Goal: Information Seeking & Learning: Learn about a topic

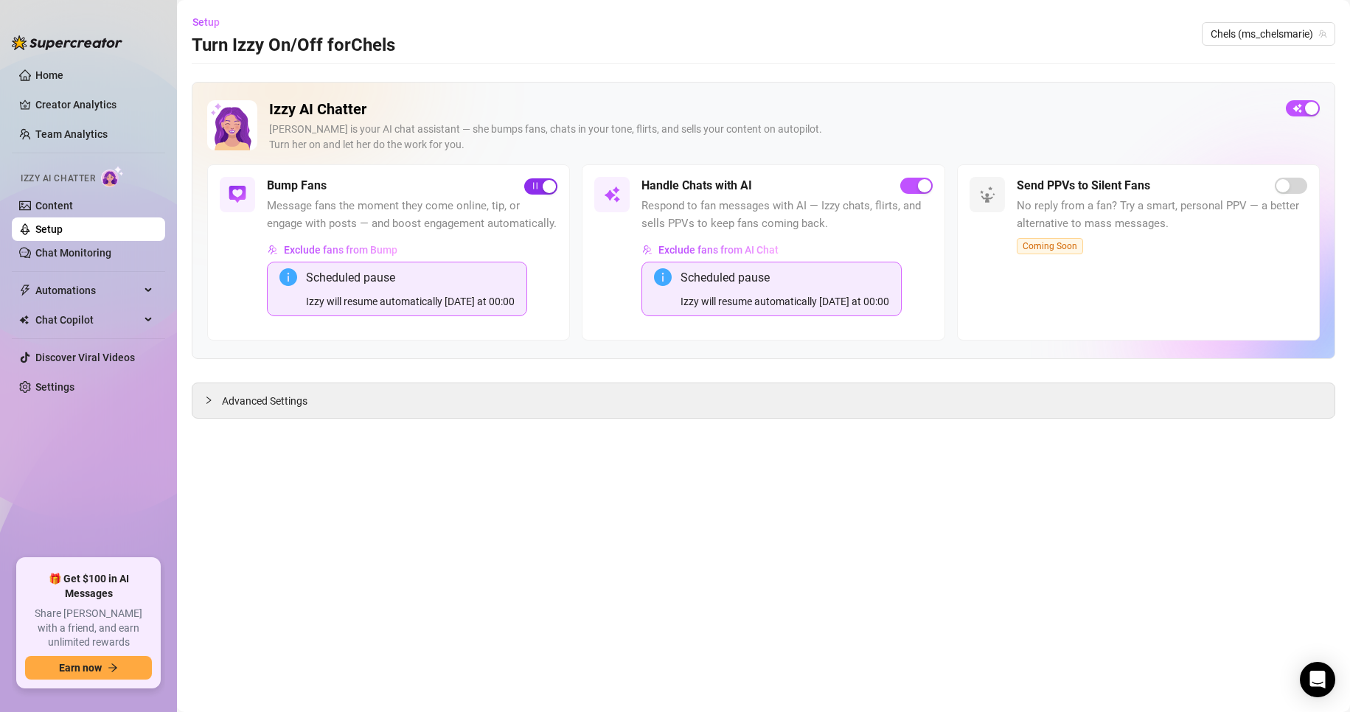
click at [545, 186] on div "button" at bounding box center [549, 186] width 13 height 13
click at [916, 186] on button "button" at bounding box center [916, 186] width 32 height 16
click at [72, 97] on link "Creator Analytics" at bounding box center [94, 105] width 118 height 24
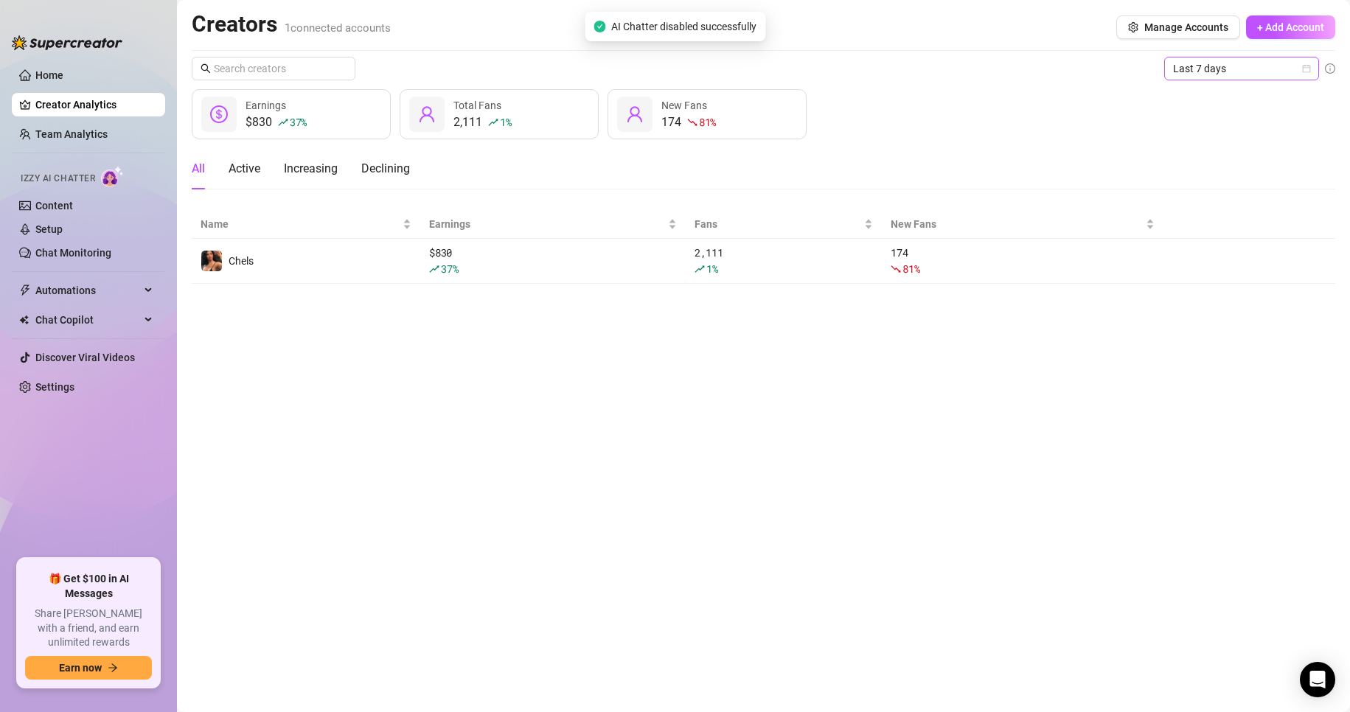
click at [1208, 75] on span "Last 7 days" at bounding box center [1241, 69] width 137 height 22
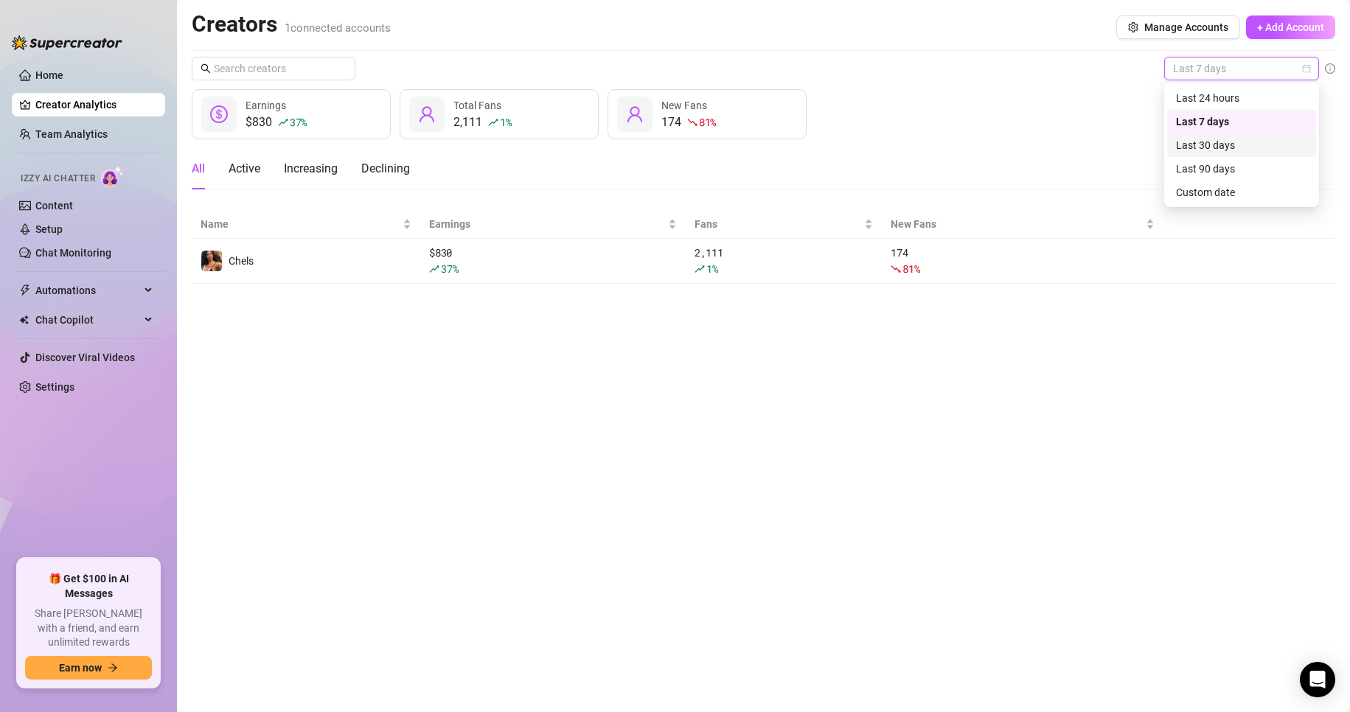
click at [1248, 147] on div "Last 30 days" at bounding box center [1241, 145] width 131 height 16
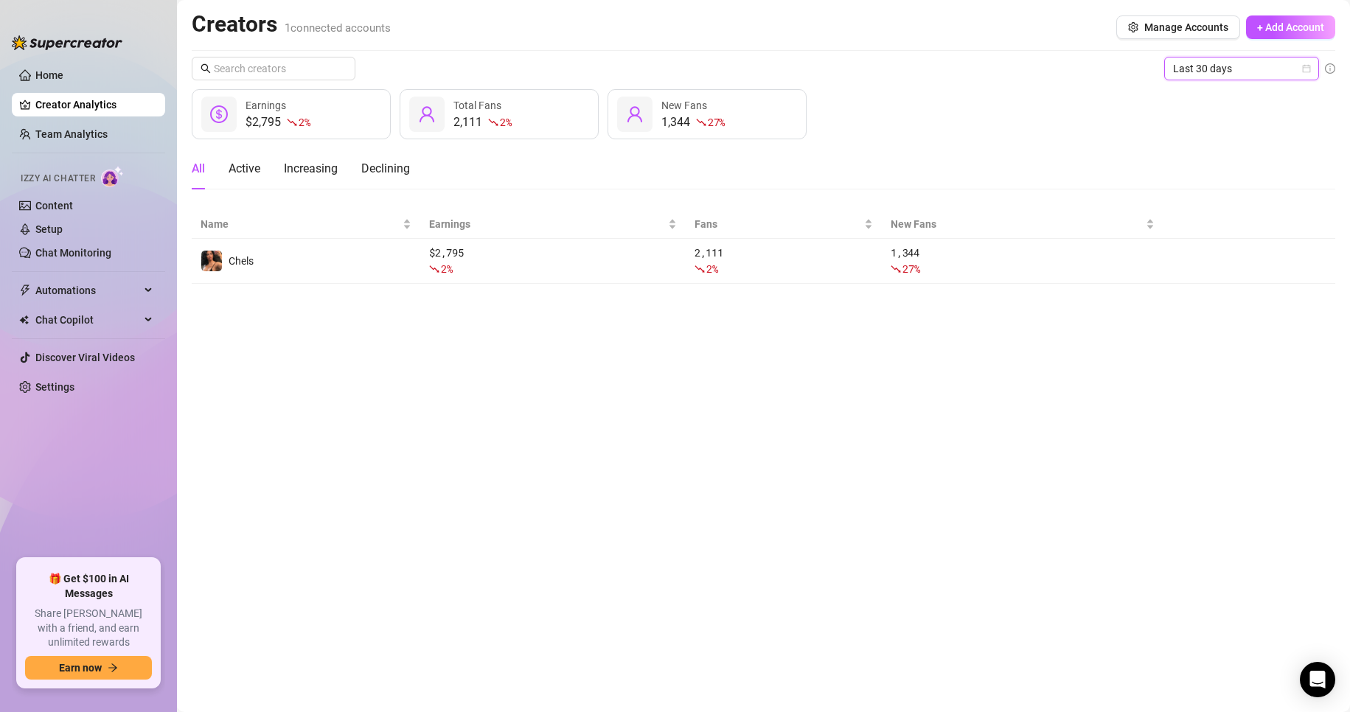
click at [1232, 74] on span "Last 30 days" at bounding box center [1241, 69] width 137 height 22
click at [1240, 100] on div "Last 24 hours" at bounding box center [1241, 98] width 131 height 16
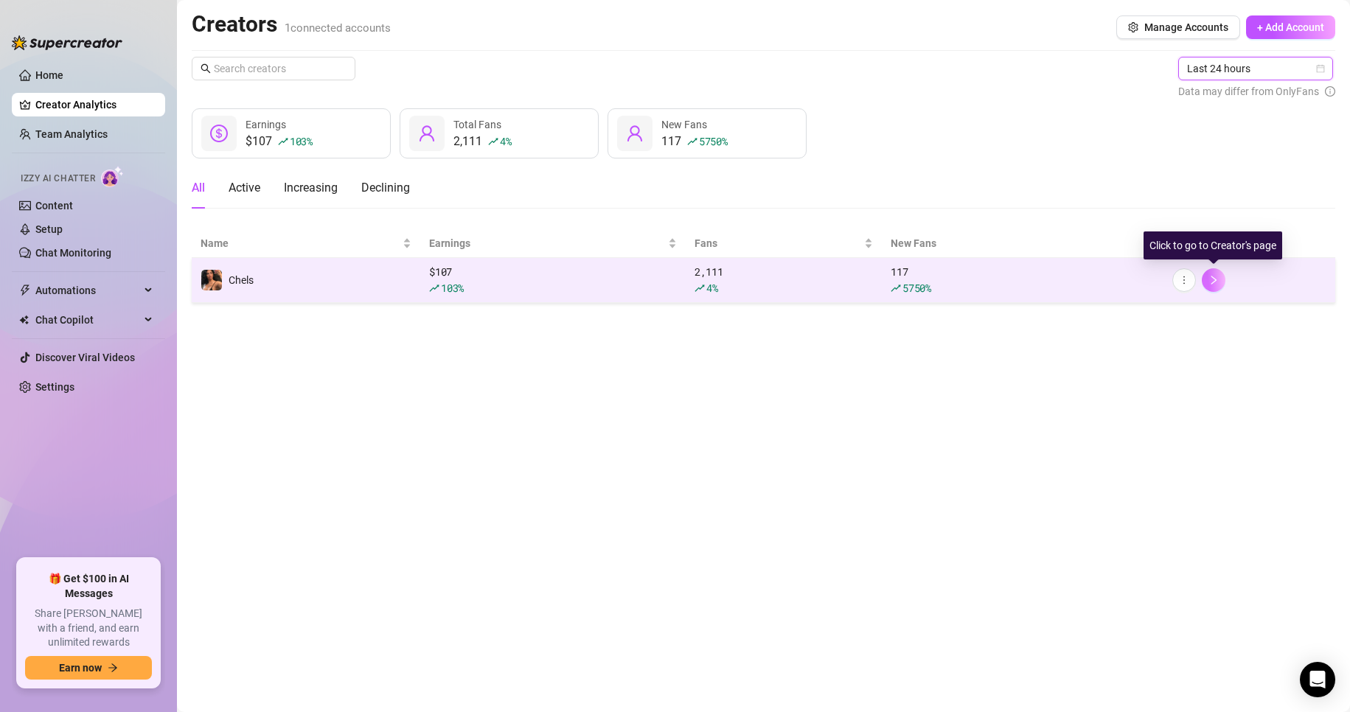
click at [1213, 279] on icon "right" at bounding box center [1213, 280] width 10 height 10
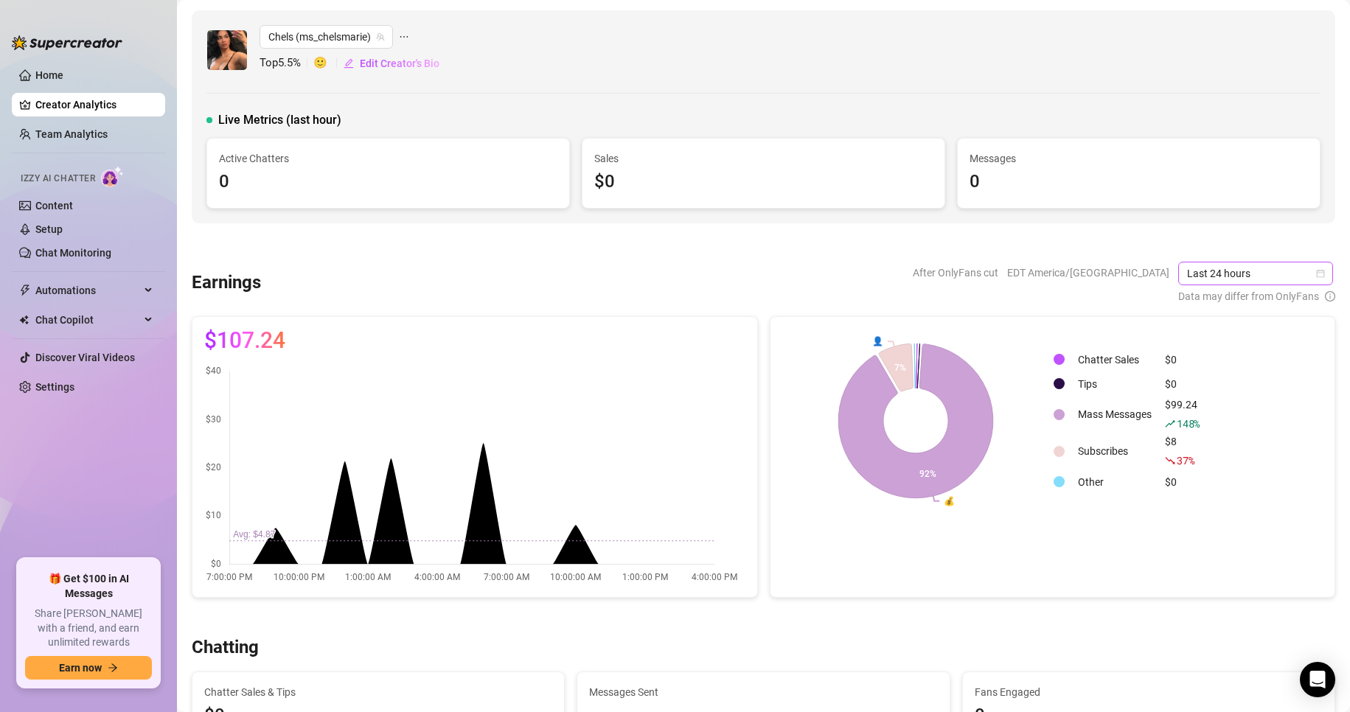
click at [1213, 279] on span "Last 24 hours" at bounding box center [1255, 273] width 137 height 22
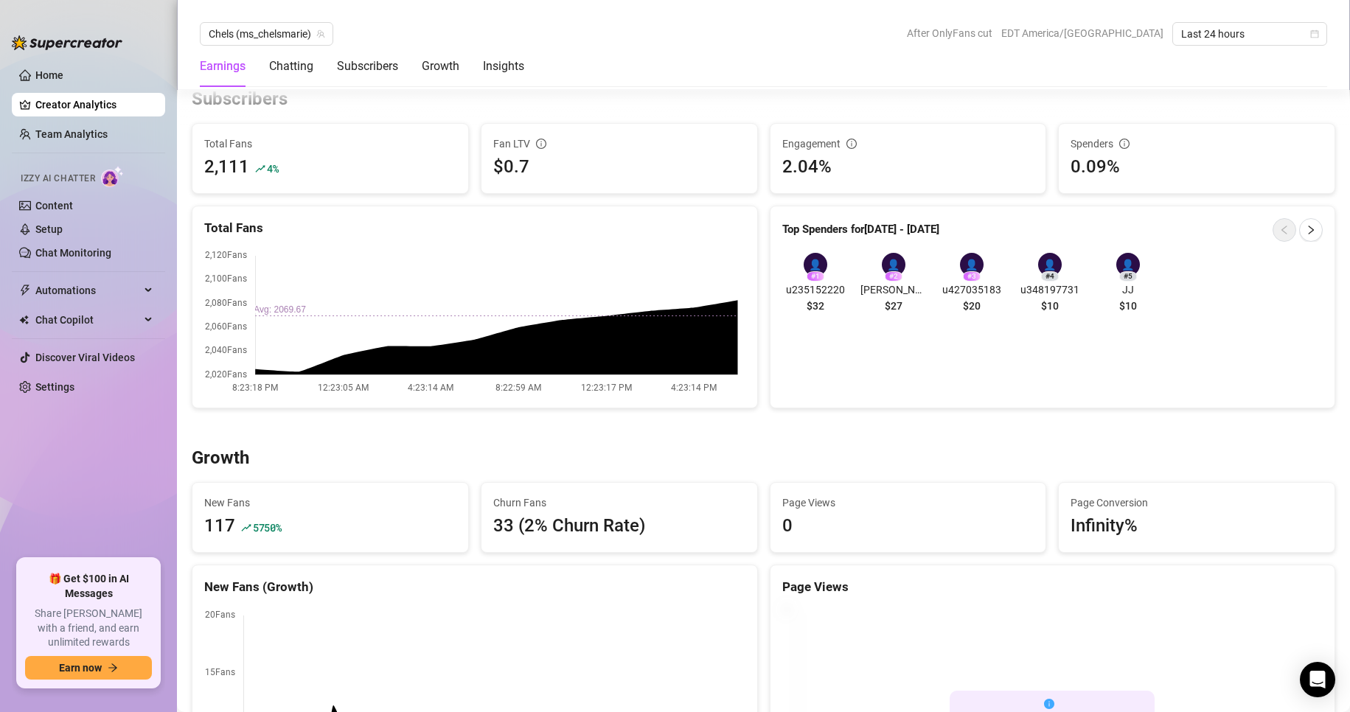
scroll to position [955, 0]
click at [439, 64] on div "Growth" at bounding box center [441, 67] width 38 height 18
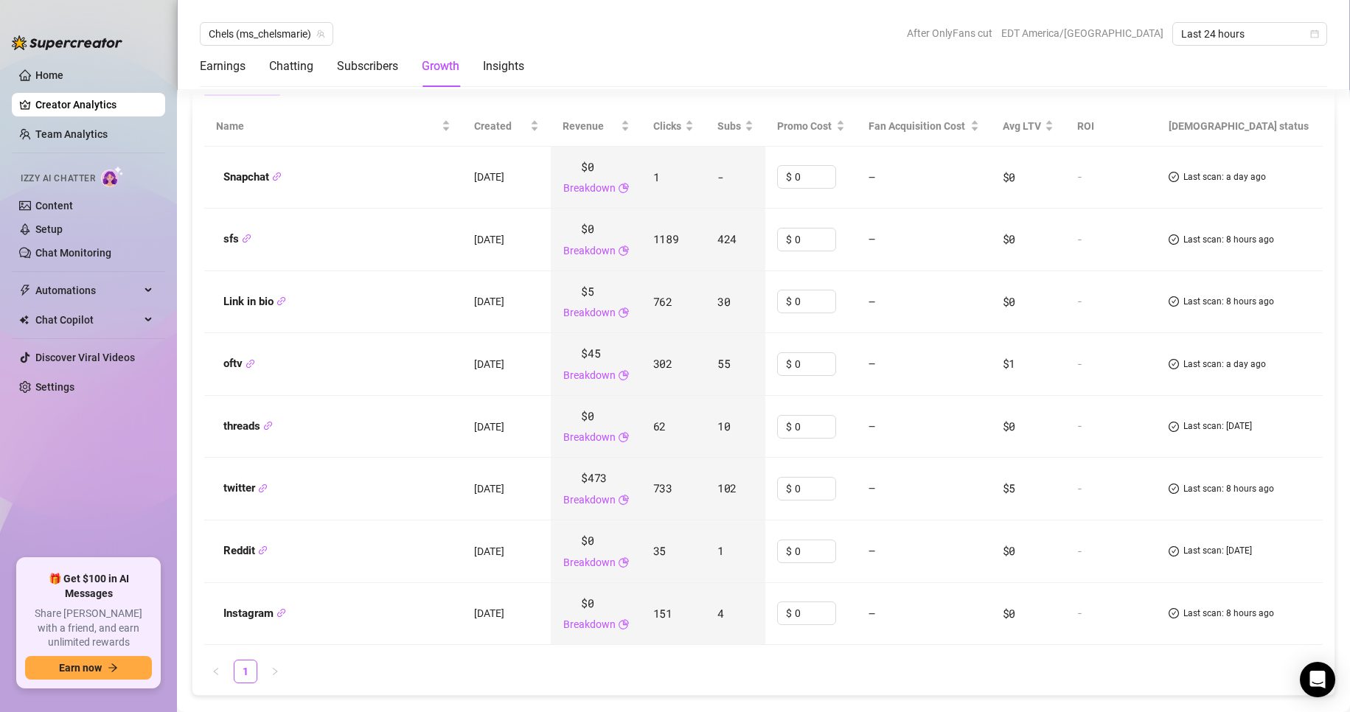
scroll to position [1824, 0]
click at [520, 66] on div "Insights" at bounding box center [503, 67] width 41 height 18
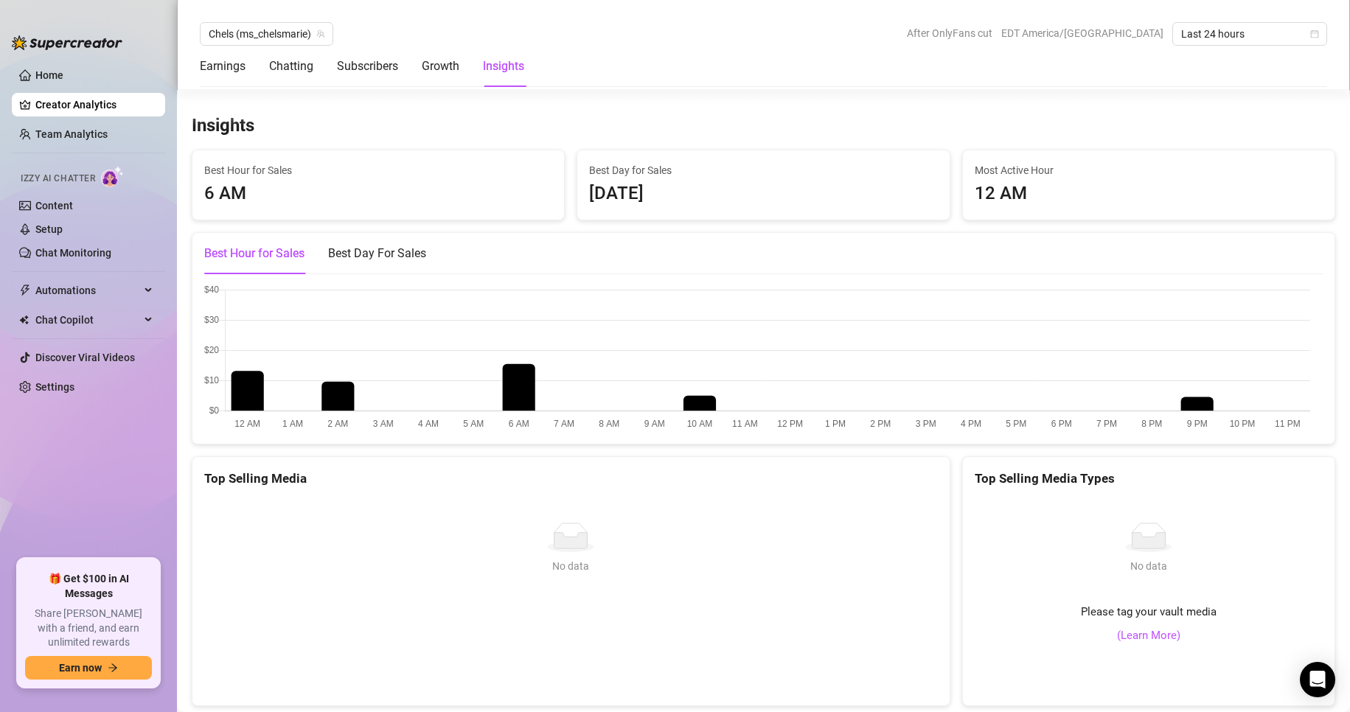
scroll to position [2460, 0]
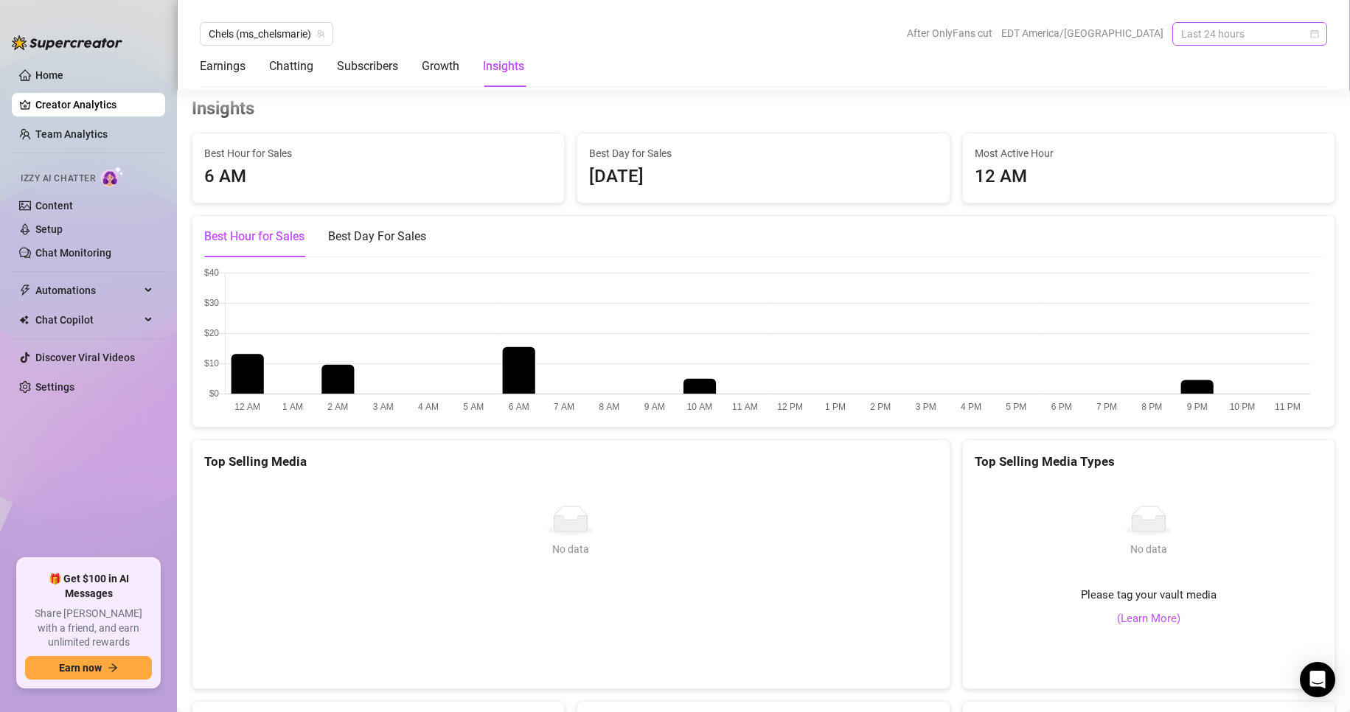
click at [1260, 35] on span "Last 24 hours" at bounding box center [1249, 34] width 137 height 22
click at [1280, 113] on div "Last 30 days" at bounding box center [1249, 110] width 131 height 16
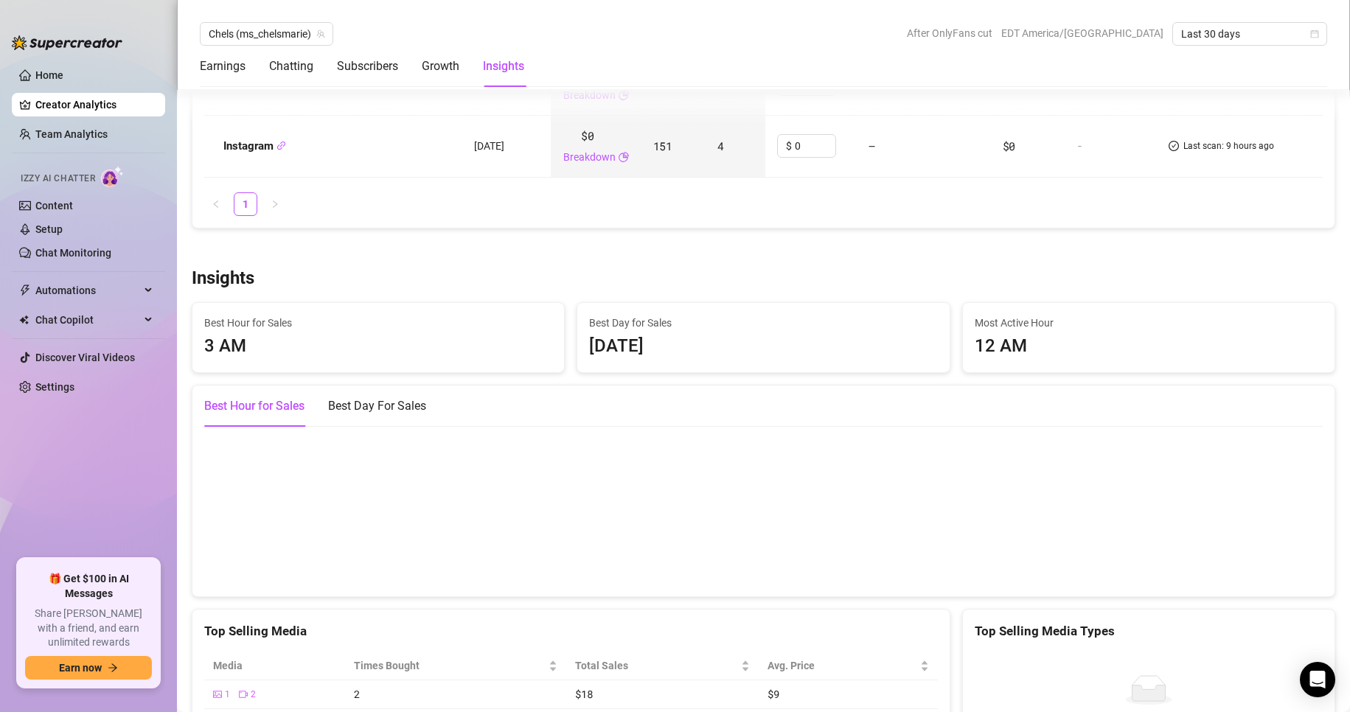
scroll to position [2261, 0]
click at [1081, 491] on canvas at bounding box center [757, 510] width 1106 height 147
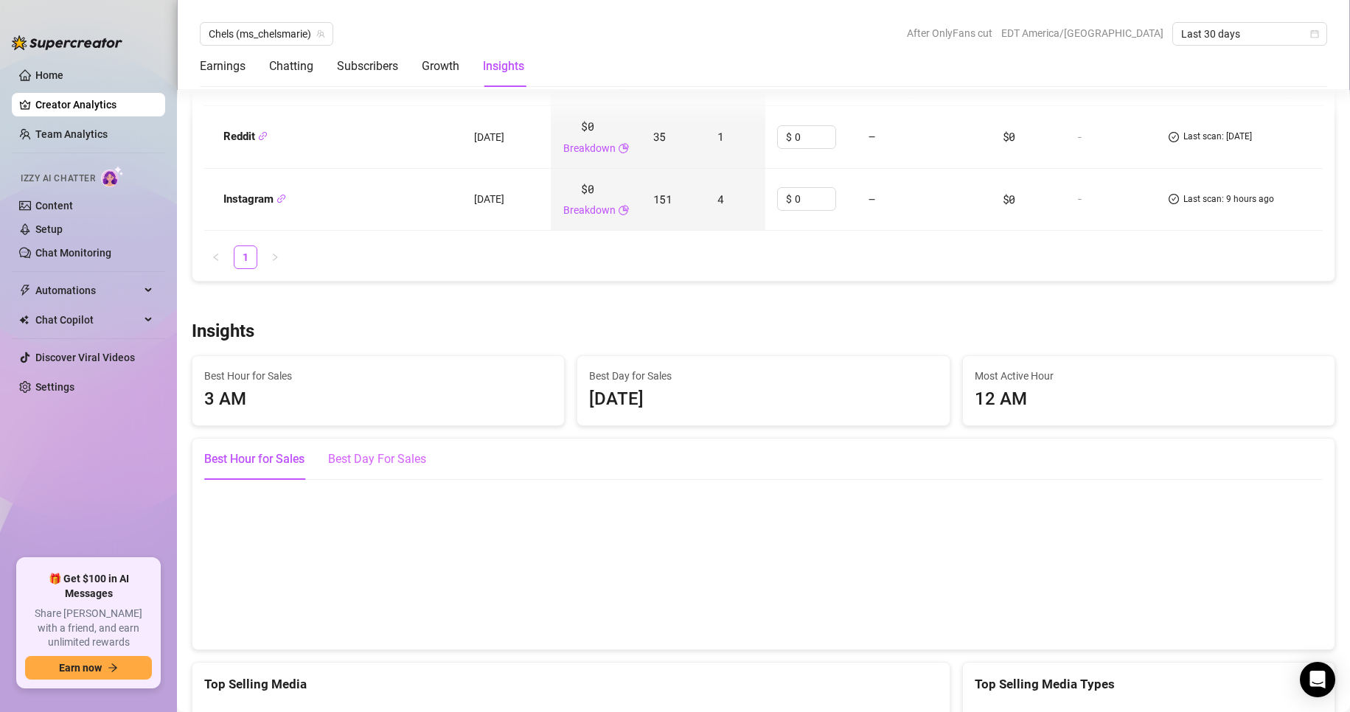
click at [394, 469] on div "Best Day For Sales" at bounding box center [377, 459] width 98 height 41
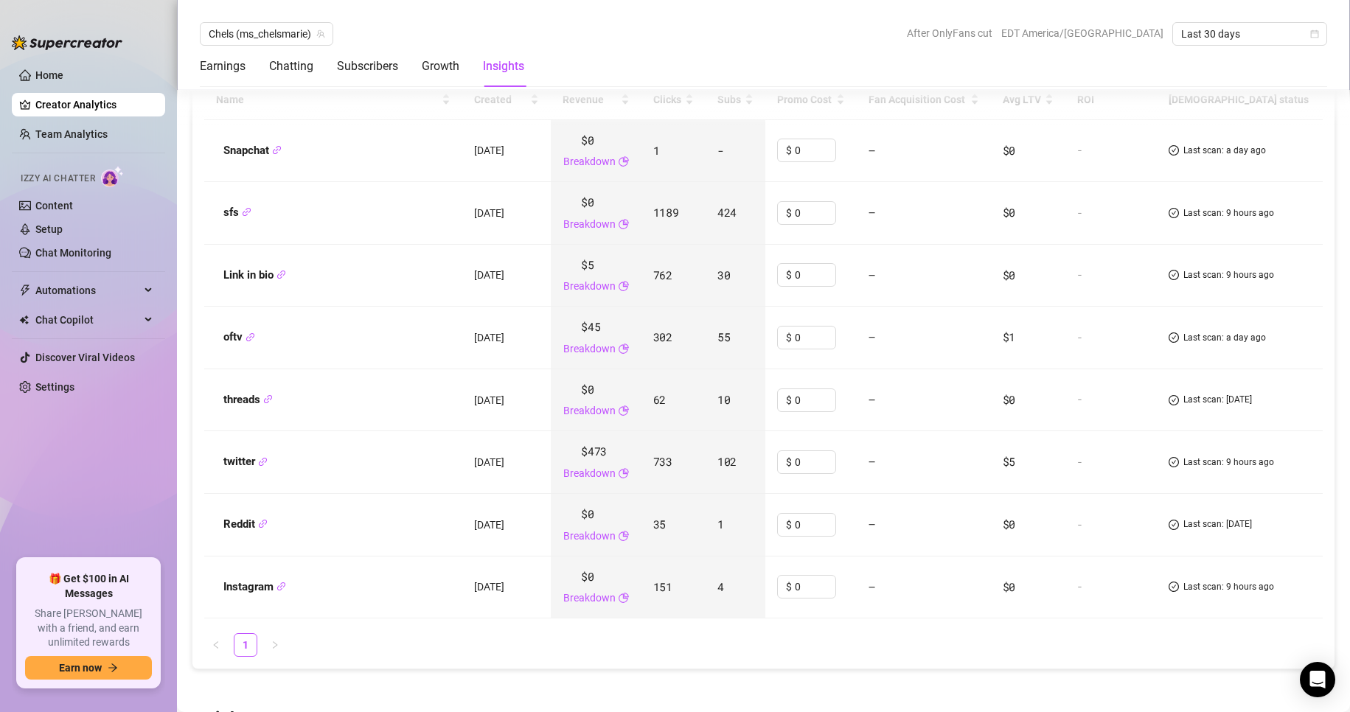
scroll to position [1752, 0]
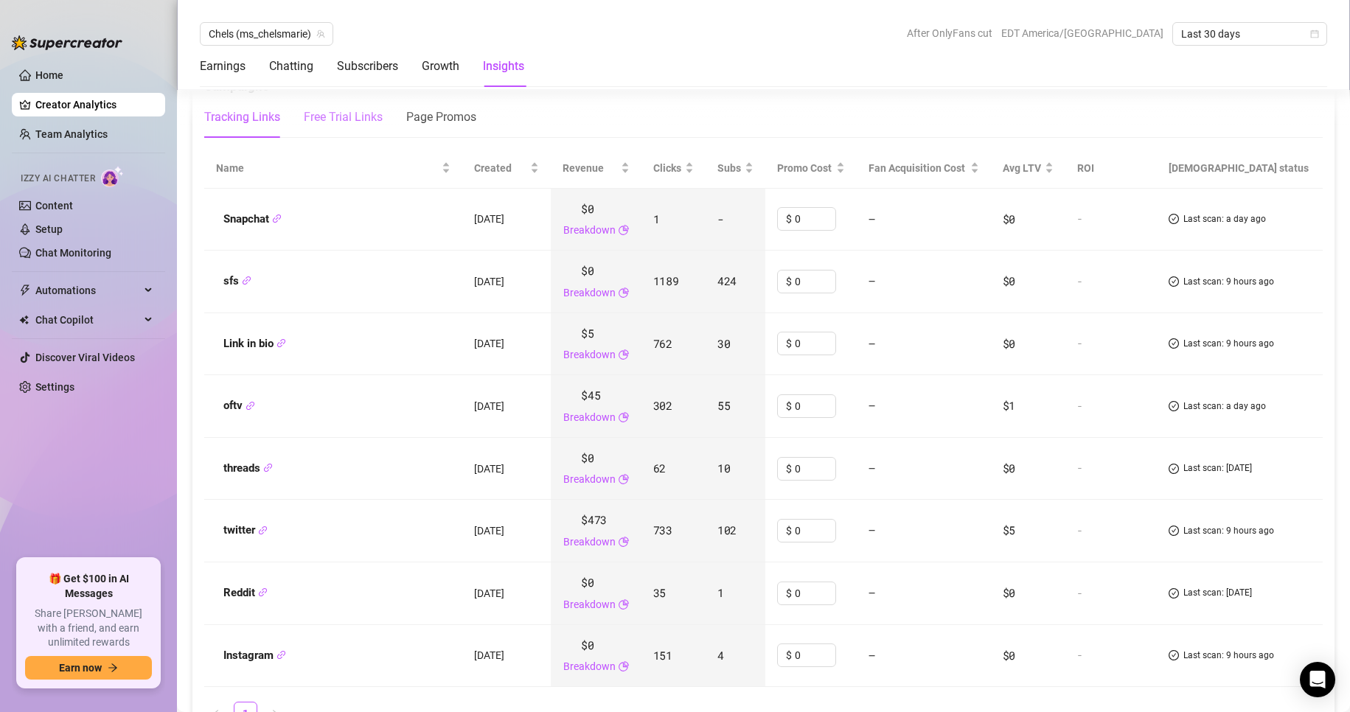
click at [351, 117] on div "Free Trial Links" at bounding box center [343, 117] width 79 height 18
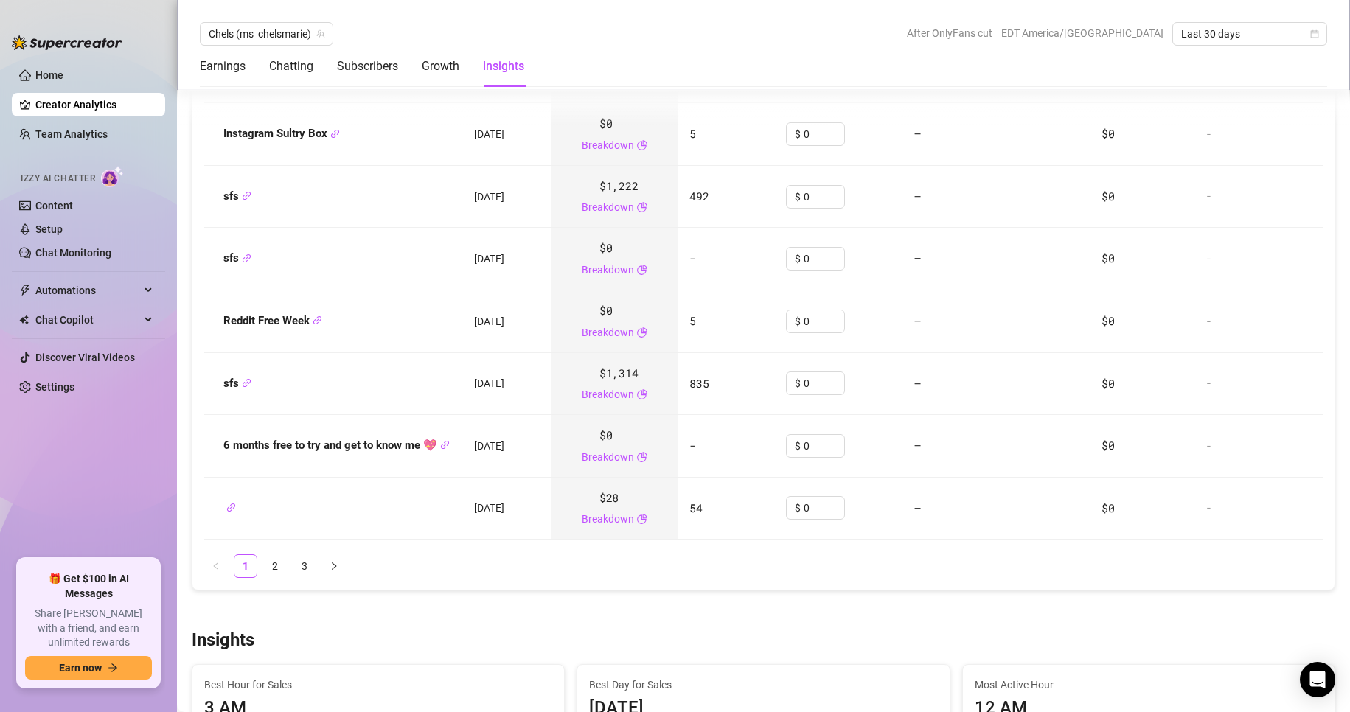
scroll to position [2024, 0]
click at [280, 565] on link "2" at bounding box center [275, 565] width 22 height 22
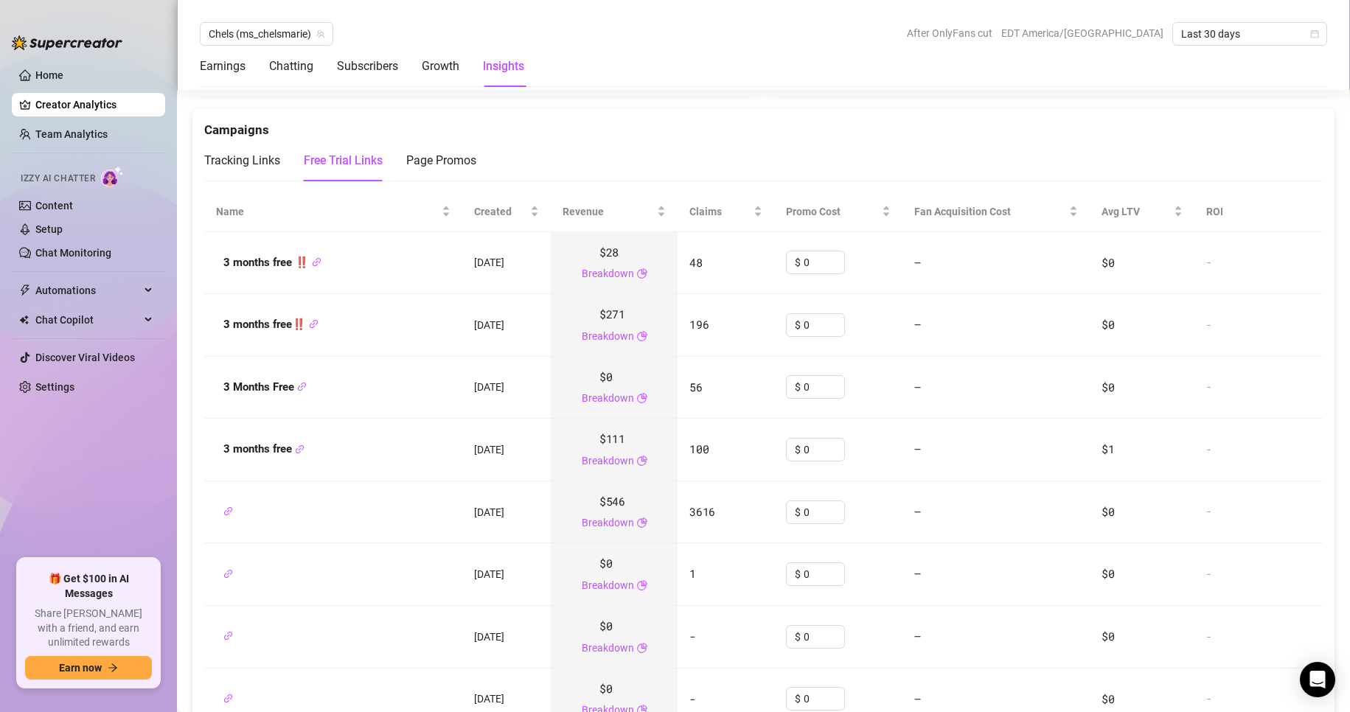
scroll to position [1711, 0]
click at [436, 161] on div "Page Promos" at bounding box center [441, 158] width 70 height 18
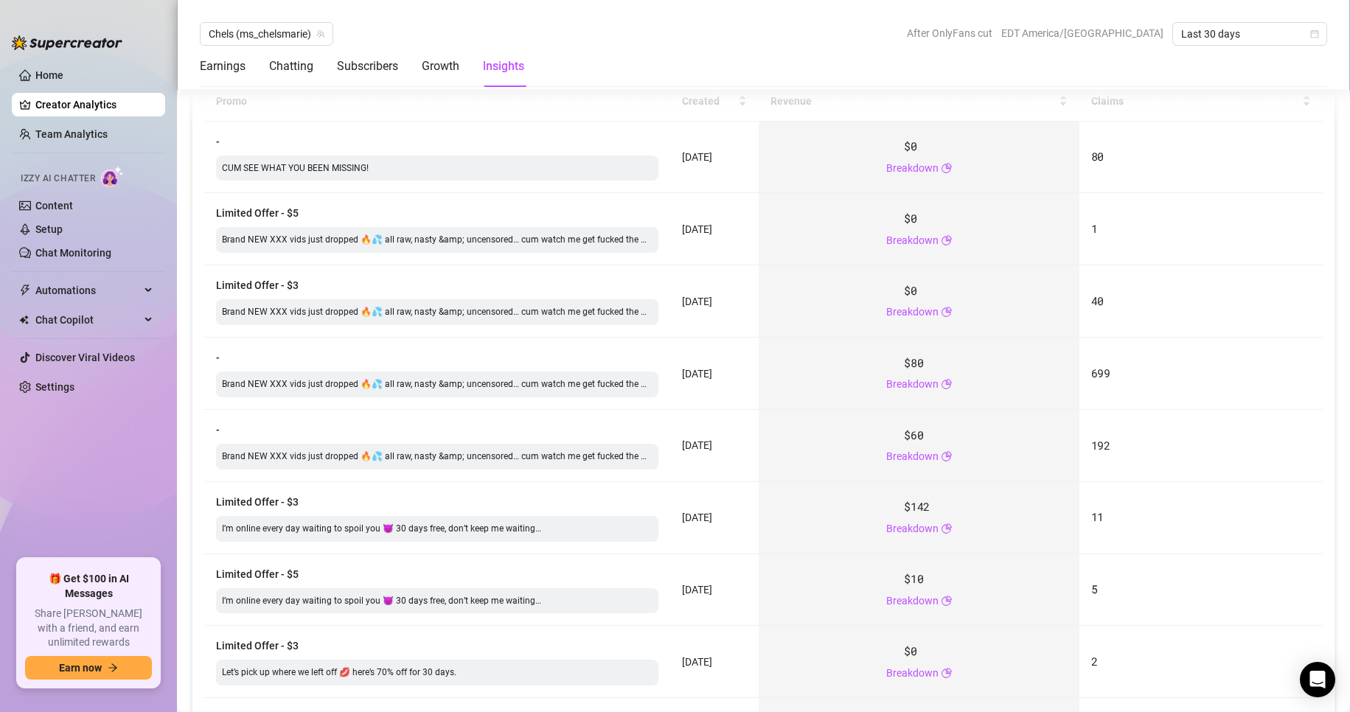
scroll to position [1821, 0]
drag, startPoint x: 666, startPoint y: 380, endPoint x: 748, endPoint y: 503, distance: 148.2
click at [748, 503] on tbody "- CUM SEE WHAT YOU BEEN MISSING! 15 Sep 2025 $0 Breakdown 80 Limited Offer - $5…" at bounding box center [763, 479] width 1118 height 721
click at [736, 563] on td "26 Aug 2025" at bounding box center [714, 588] width 88 height 72
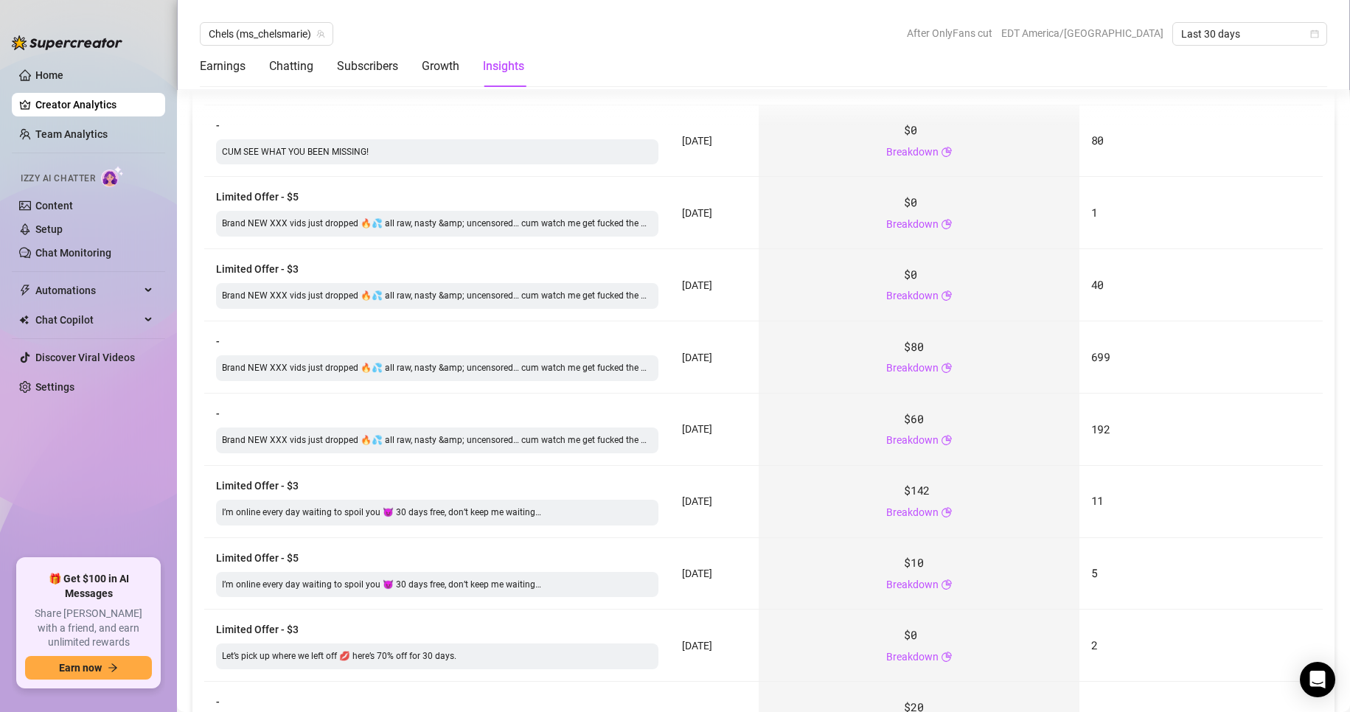
scroll to position [1835, 0]
click at [524, 308] on div "Brand NEW XXX vids just dropped 🔥💦 all raw, nasty &amp; uncensored… cum watch m…" at bounding box center [437, 296] width 442 height 26
click at [559, 301] on div "Brand NEW XXX vids just dropped 🔥💦 all raw, nasty &amp; uncensored… cum watch m…" at bounding box center [437, 296] width 442 height 26
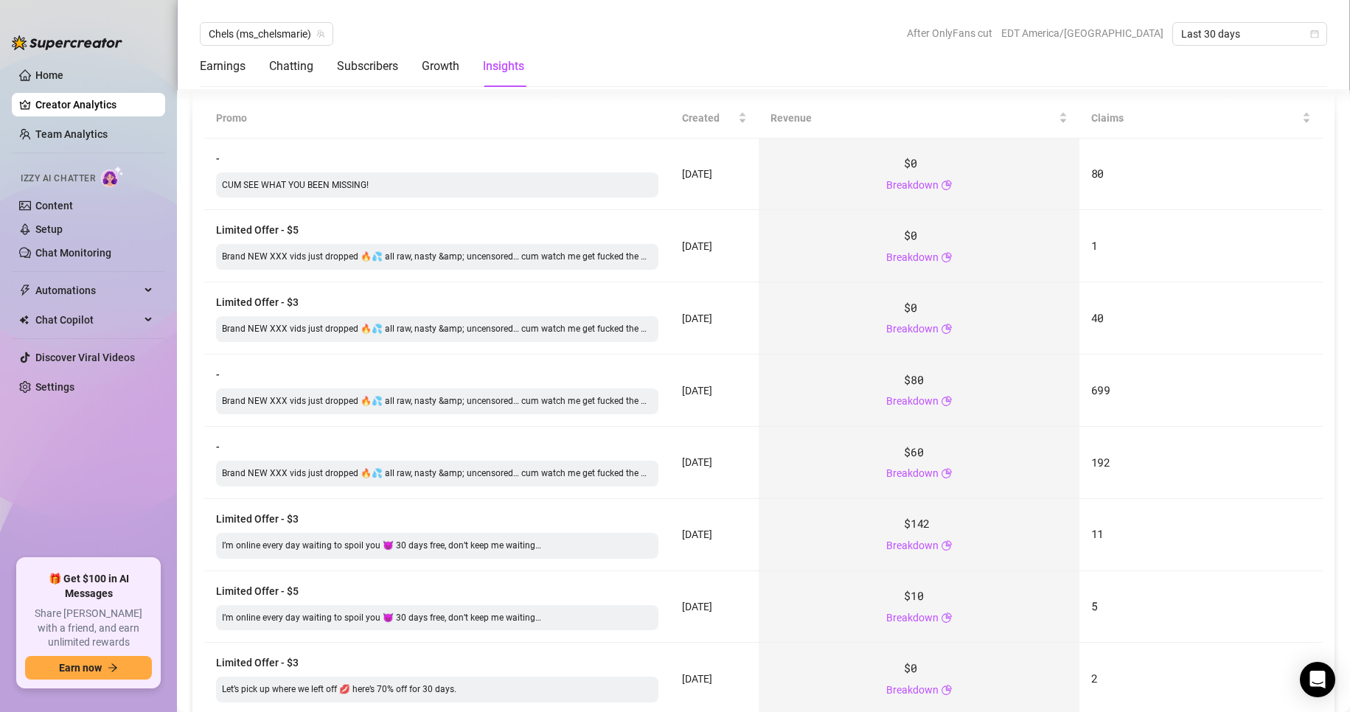
scroll to position [1802, 0]
click at [793, 325] on div "$0 Breakdown" at bounding box center [918, 318] width 297 height 38
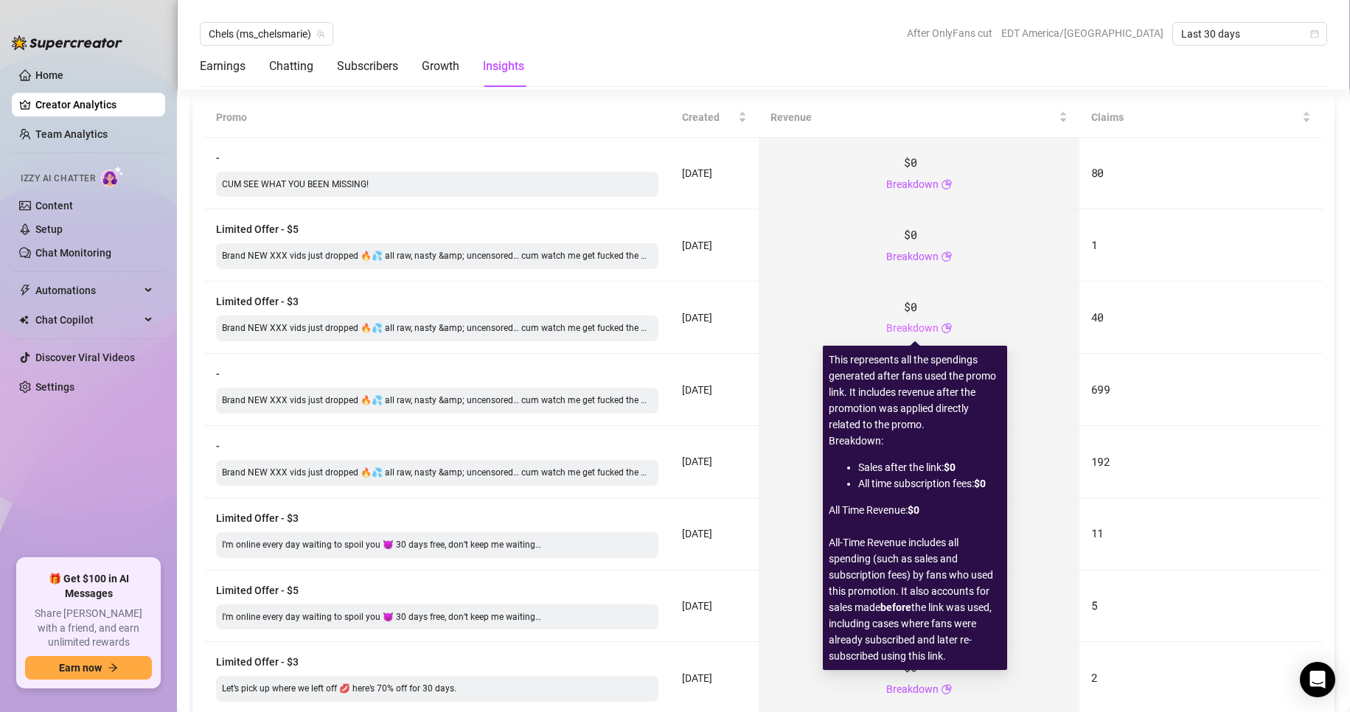
click at [895, 325] on link "Breakdown" at bounding box center [912, 328] width 52 height 16
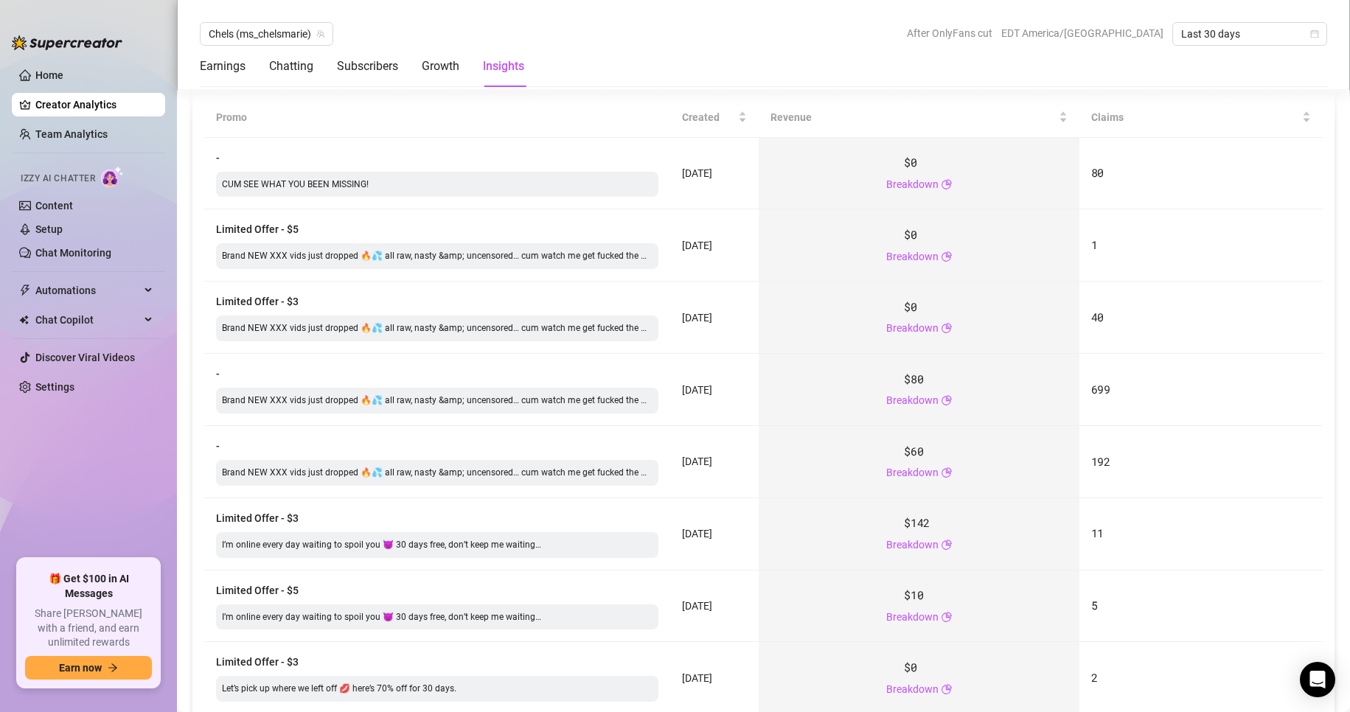
click at [592, 328] on div "Brand NEW XXX vids just dropped 🔥💦 all raw, nasty &amp; uncensored… cum watch m…" at bounding box center [437, 329] width 442 height 26
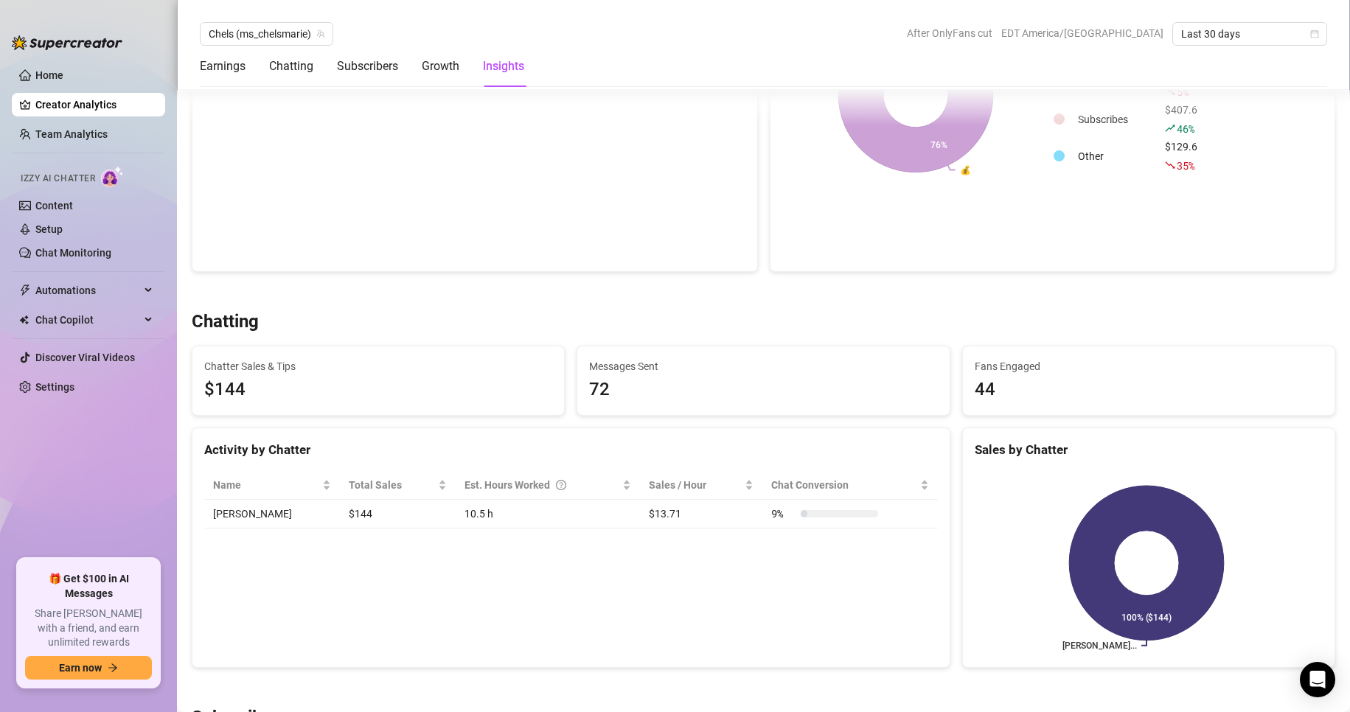
scroll to position [0, 0]
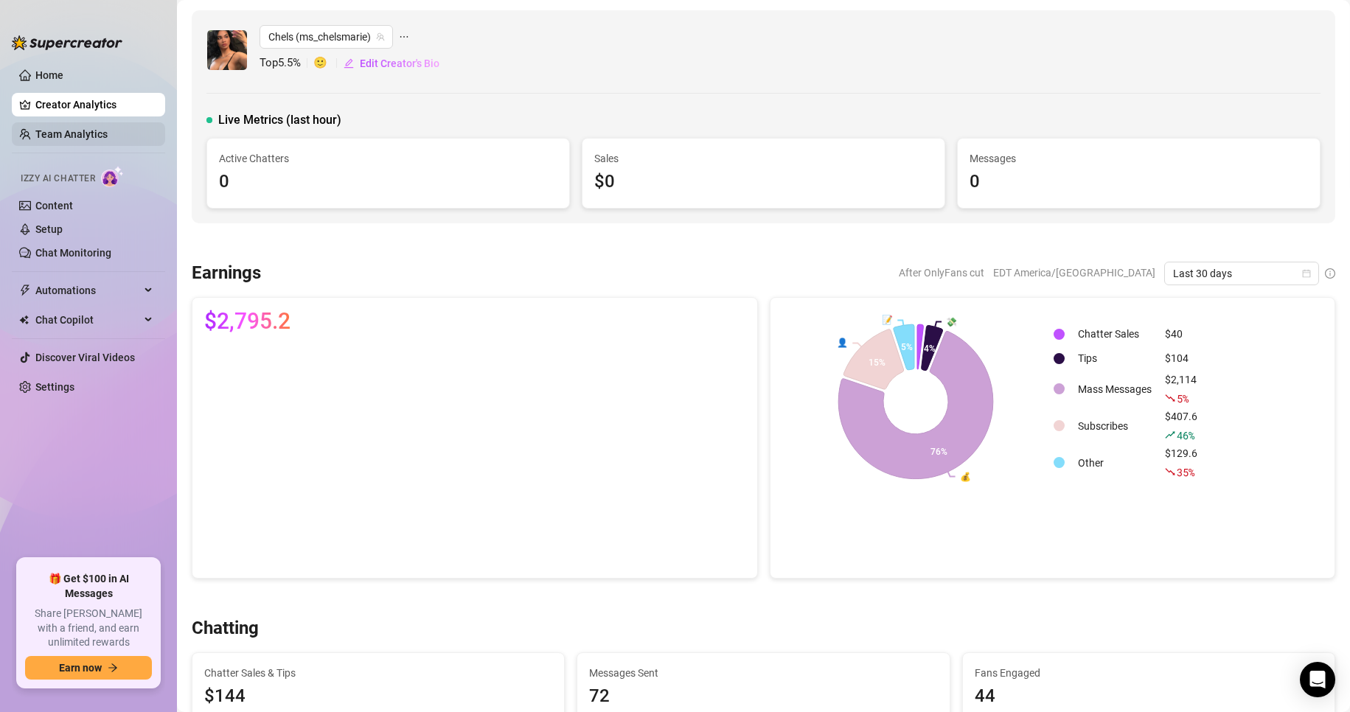
click at [71, 139] on link "Team Analytics" at bounding box center [71, 134] width 72 height 12
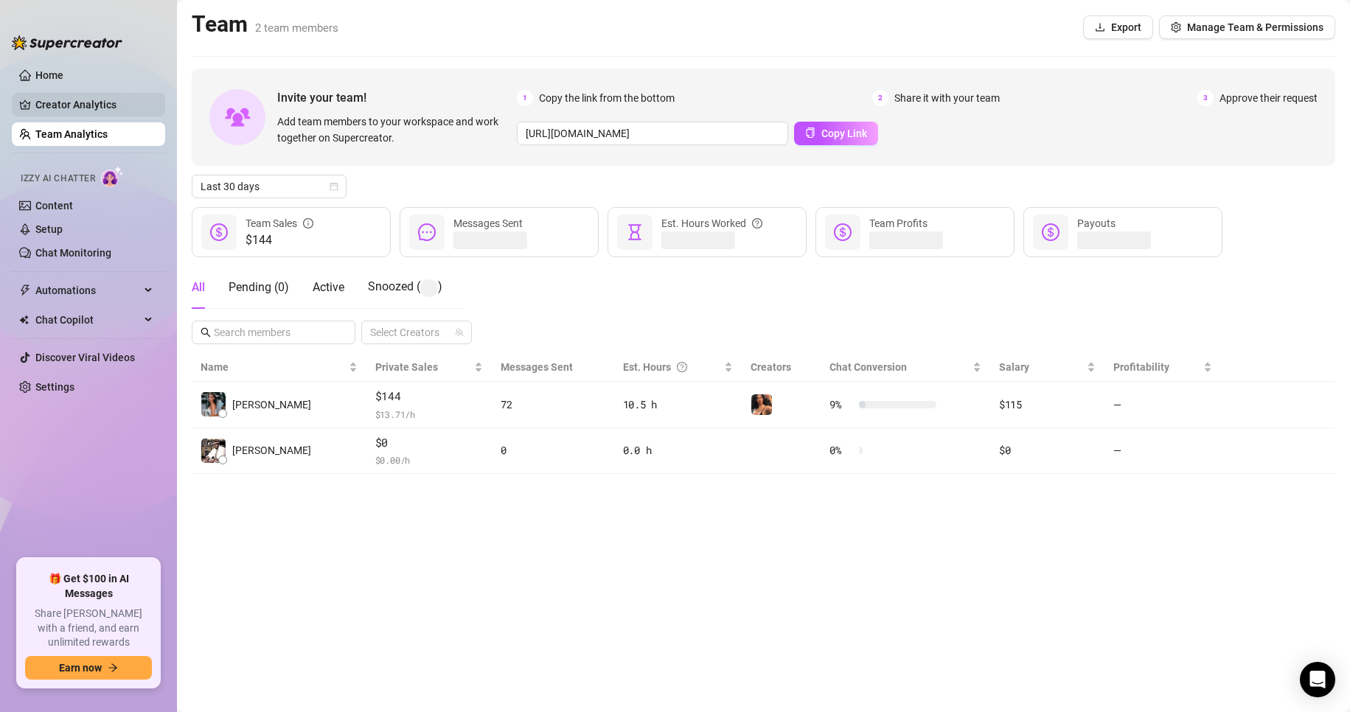
click at [91, 103] on link "Creator Analytics" at bounding box center [94, 105] width 118 height 24
